Goal: Information Seeking & Learning: Learn about a topic

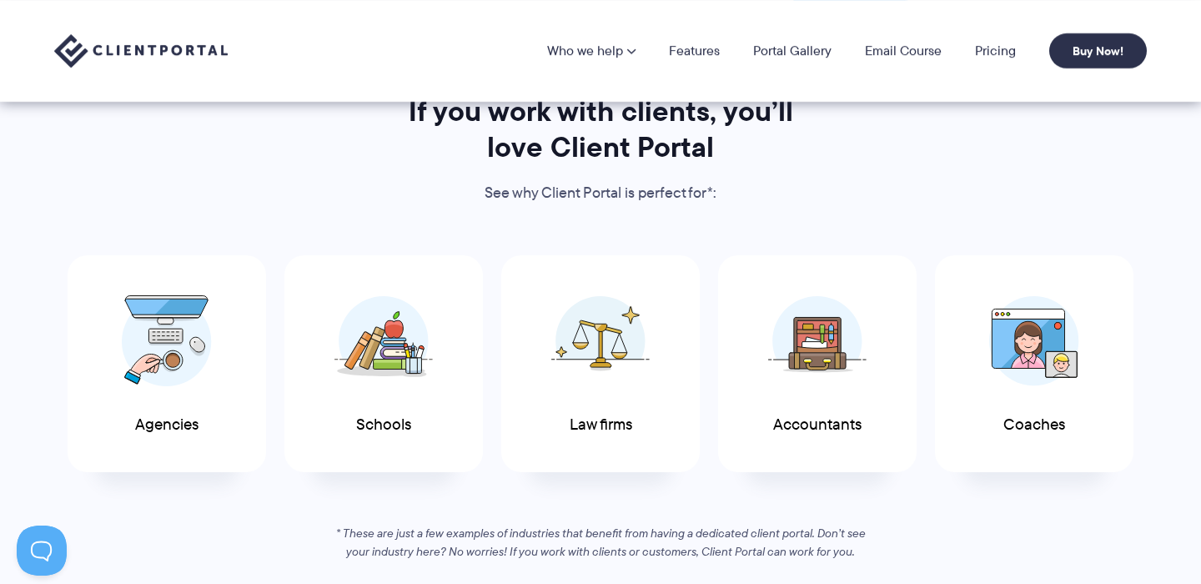
scroll to position [696, 0]
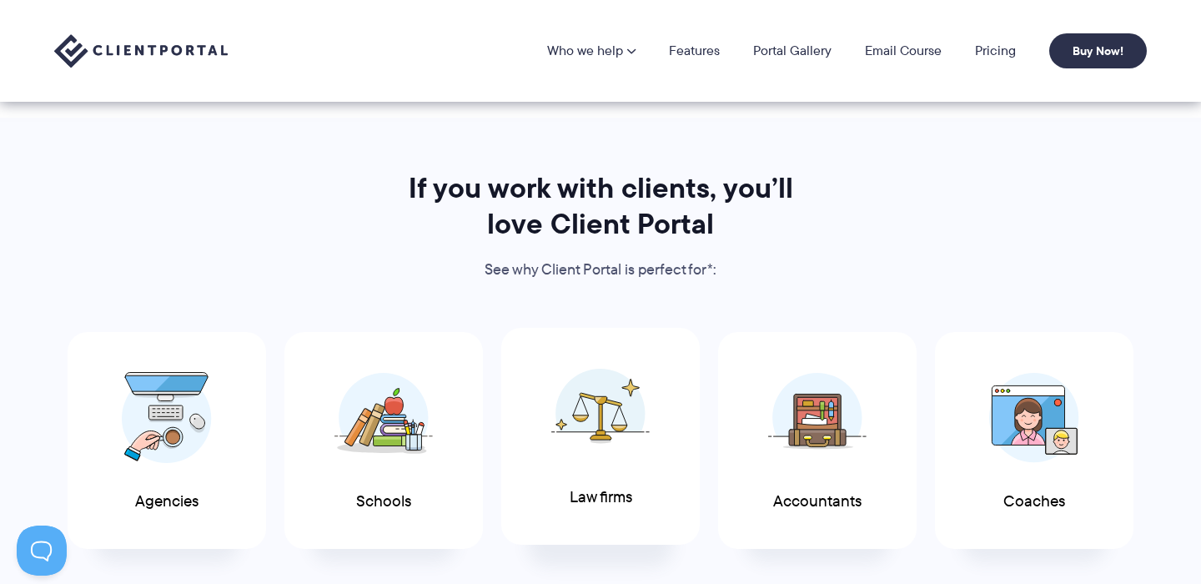
click at [582, 454] on img at bounding box center [600, 413] width 98 height 91
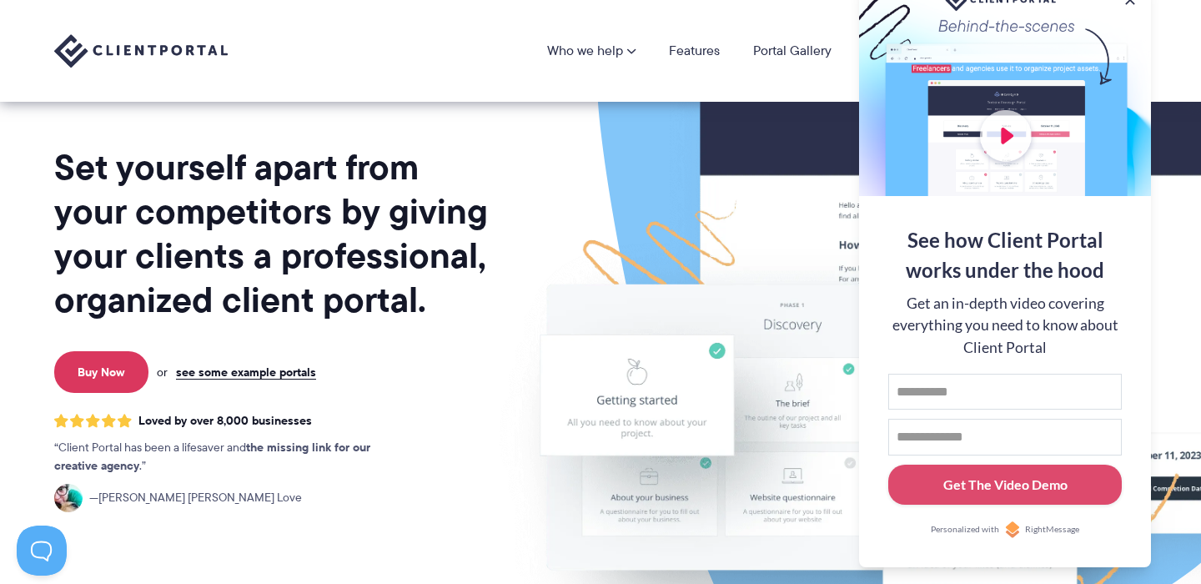
scroll to position [0, 0]
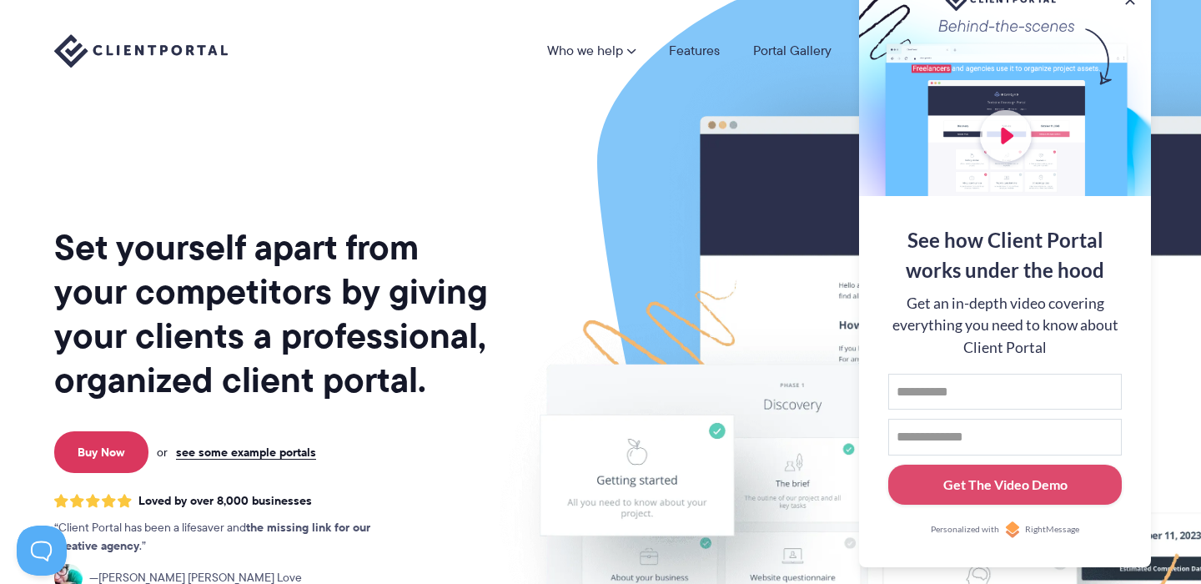
click at [704, 185] on img at bounding box center [937, 413] width 935 height 800
click at [811, 51] on link "Portal Gallery" at bounding box center [792, 50] width 78 height 13
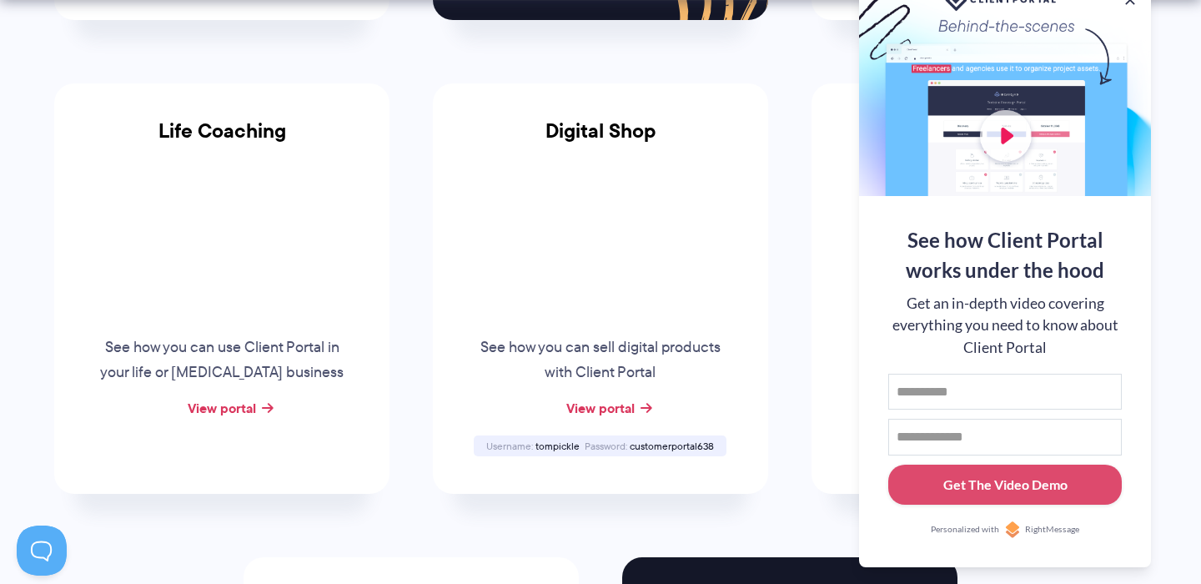
scroll to position [1387, 0]
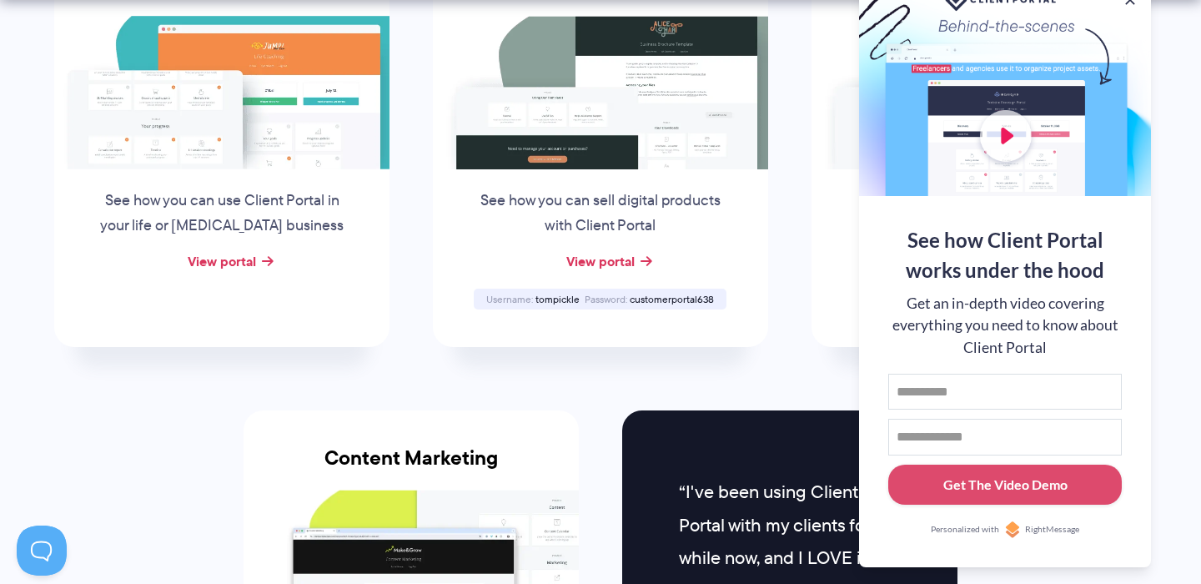
click at [1091, 78] on div at bounding box center [1005, 87] width 292 height 217
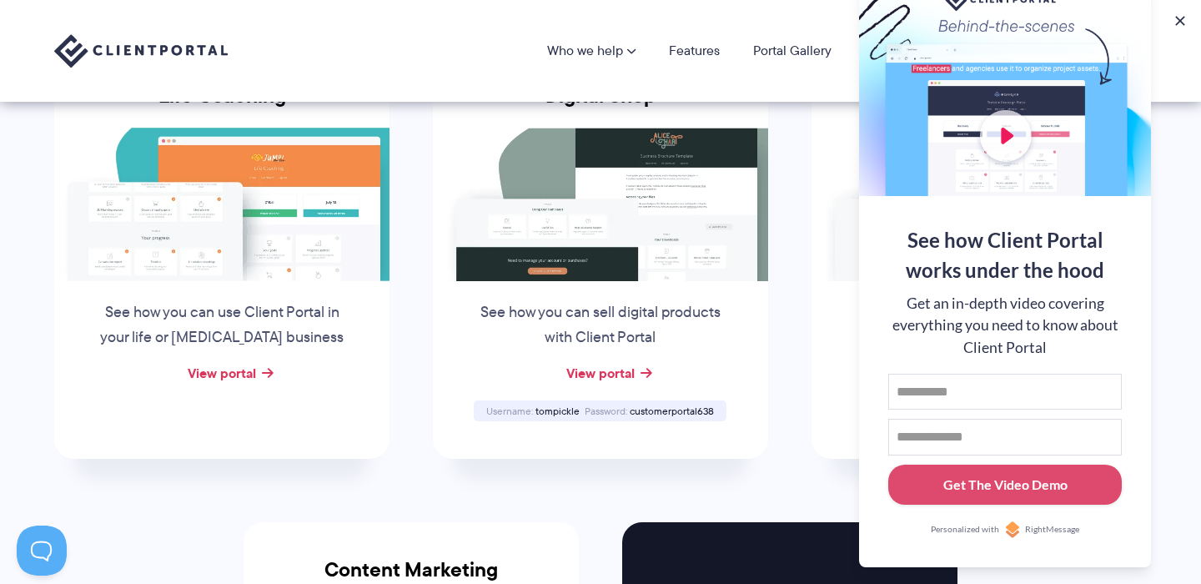
scroll to position [967, 0]
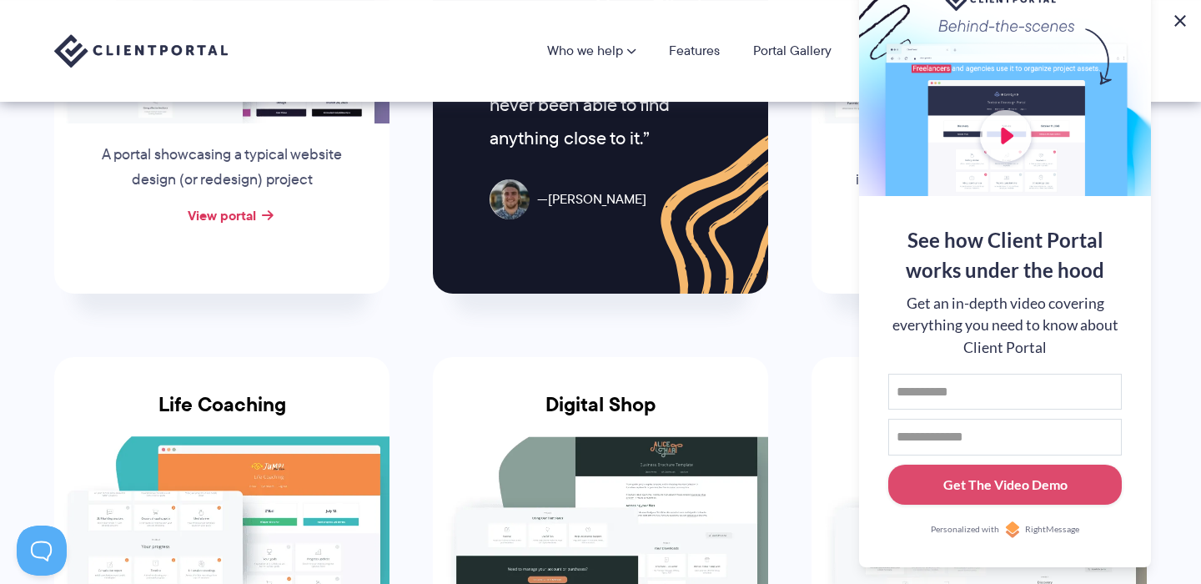
click at [1175, 18] on button at bounding box center [1180, 21] width 20 height 20
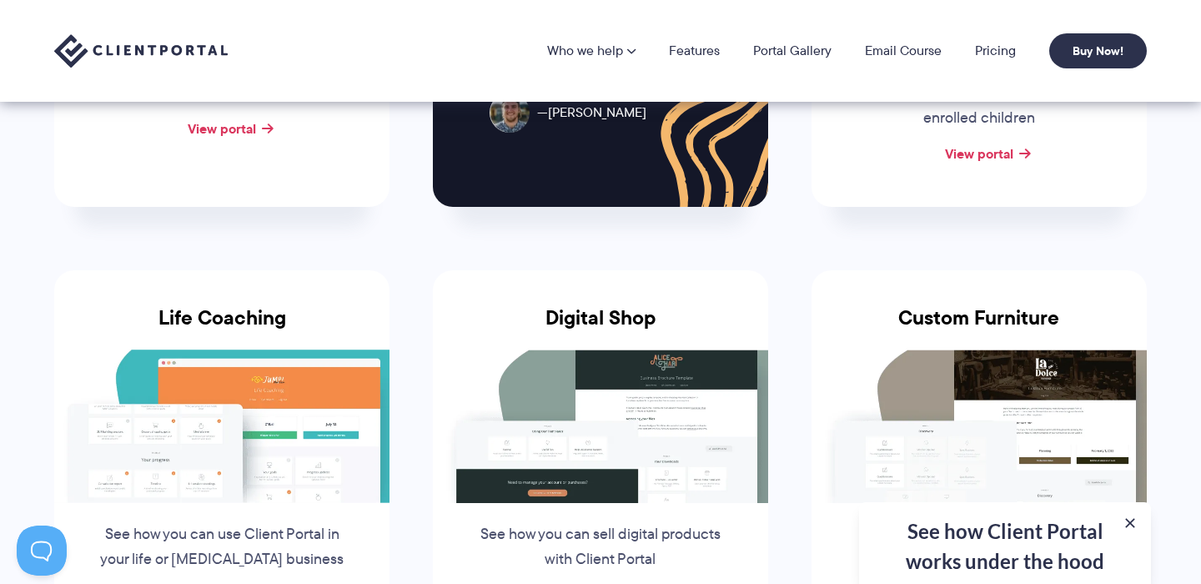
scroll to position [999, 0]
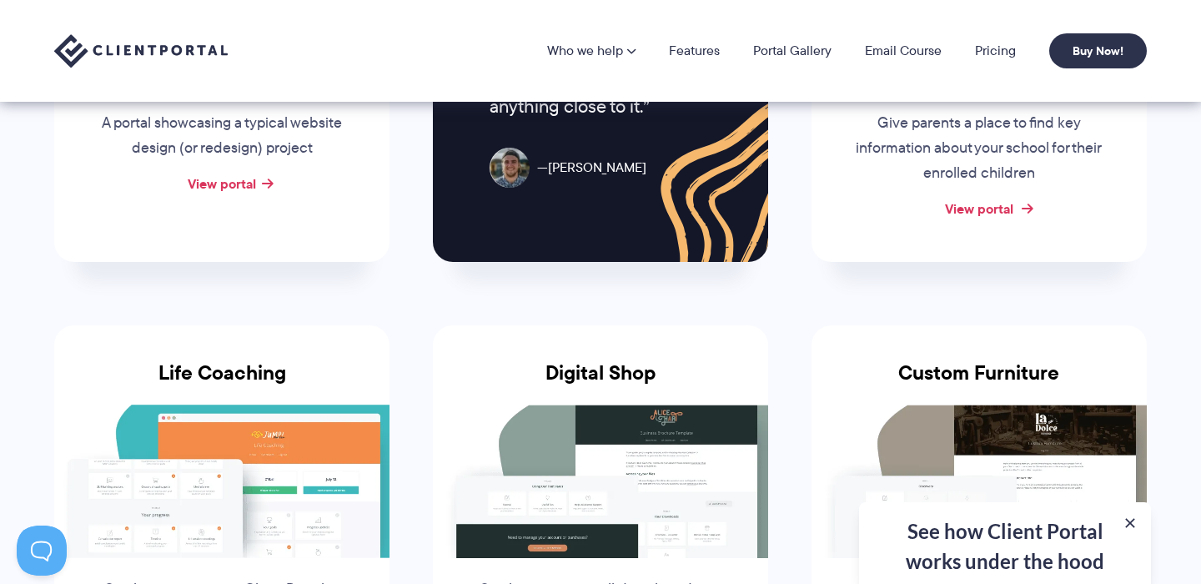
click at [1006, 199] on link "View portal" at bounding box center [979, 209] width 68 height 20
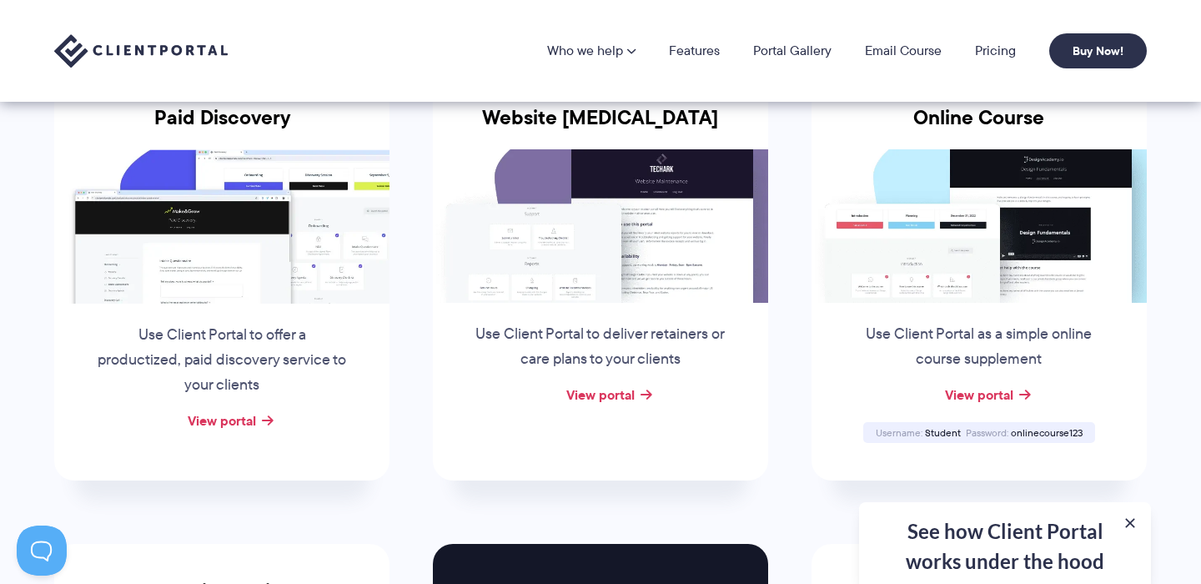
scroll to position [0, 0]
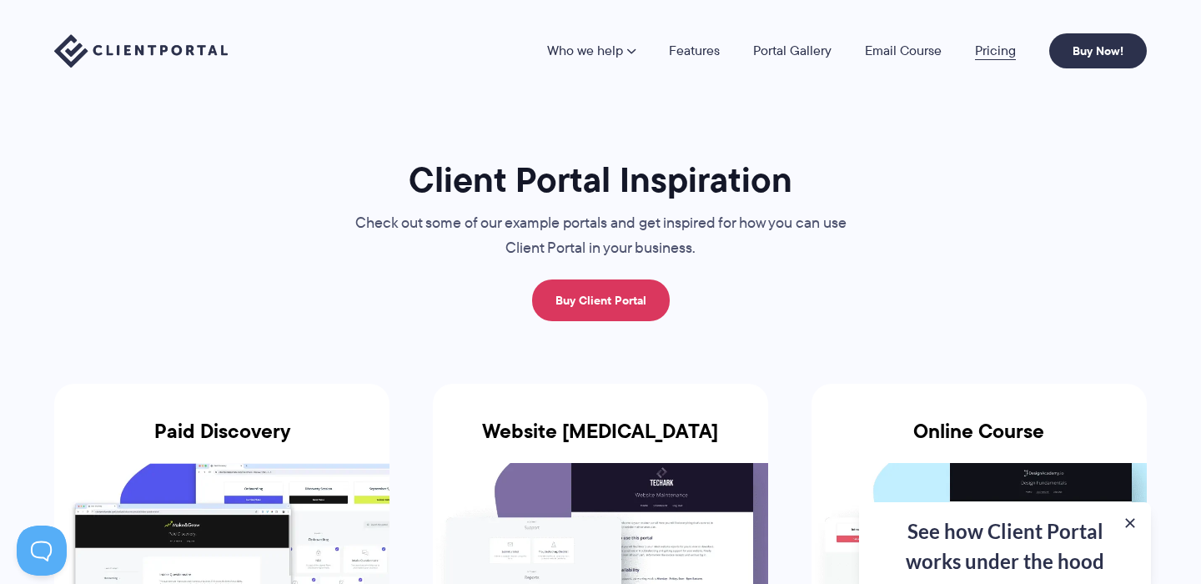
click at [992, 50] on link "Pricing" at bounding box center [995, 50] width 41 height 13
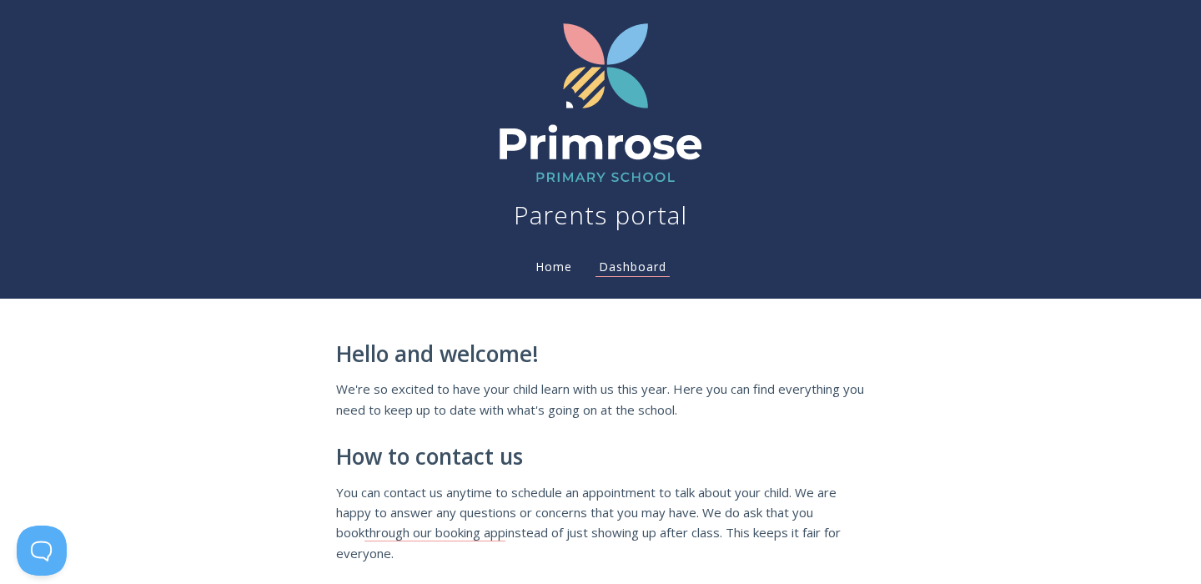
click at [552, 264] on link "Home" at bounding box center [553, 267] width 43 height 16
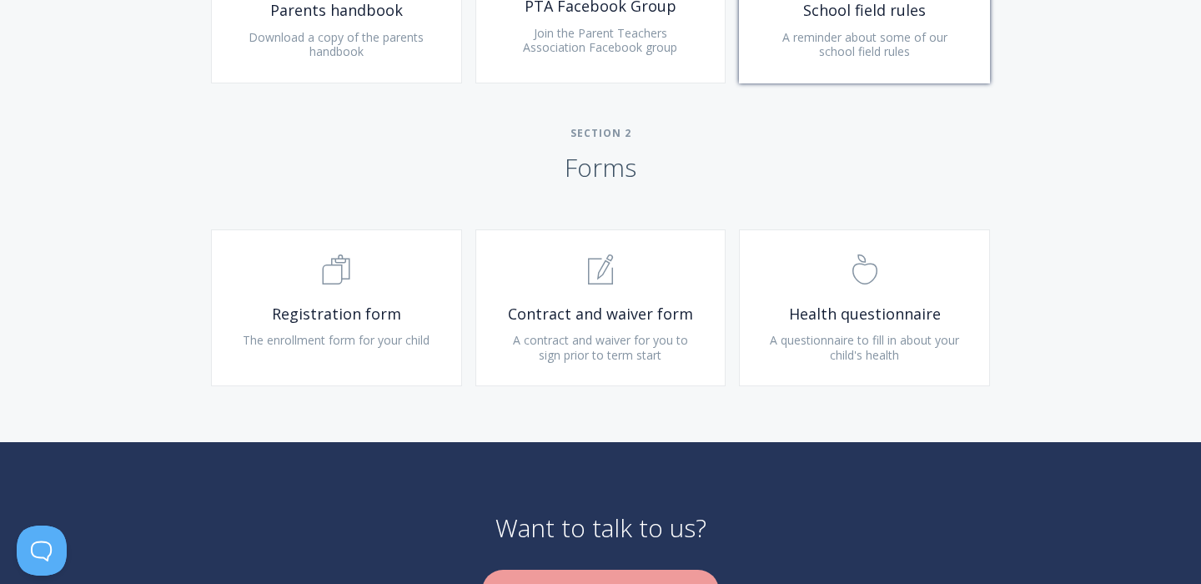
scroll to position [1101, 0]
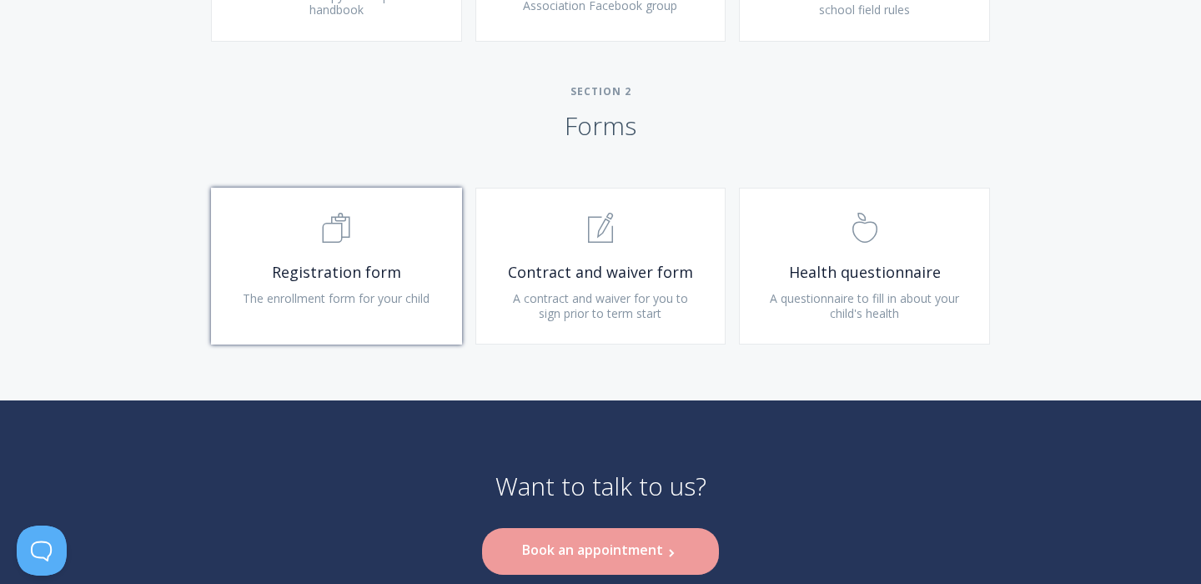
click at [393, 249] on span ".st0{fill:none;stroke:#000000;stroke-width:2;stroke-miterlimit:10;} Untitled-16" at bounding box center [336, 229] width 199 height 51
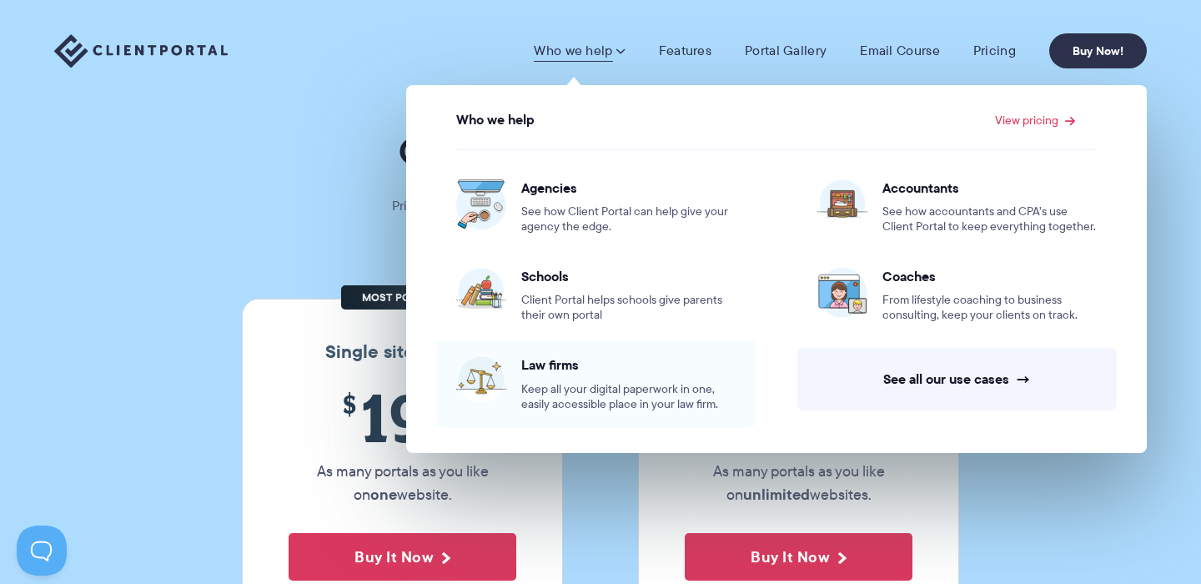
click at [606, 382] on span "Keep all your digital paperwork in one, easily accessible place in your law fir…" at bounding box center [628, 397] width 214 height 30
